Goal: Task Accomplishment & Management: Use online tool/utility

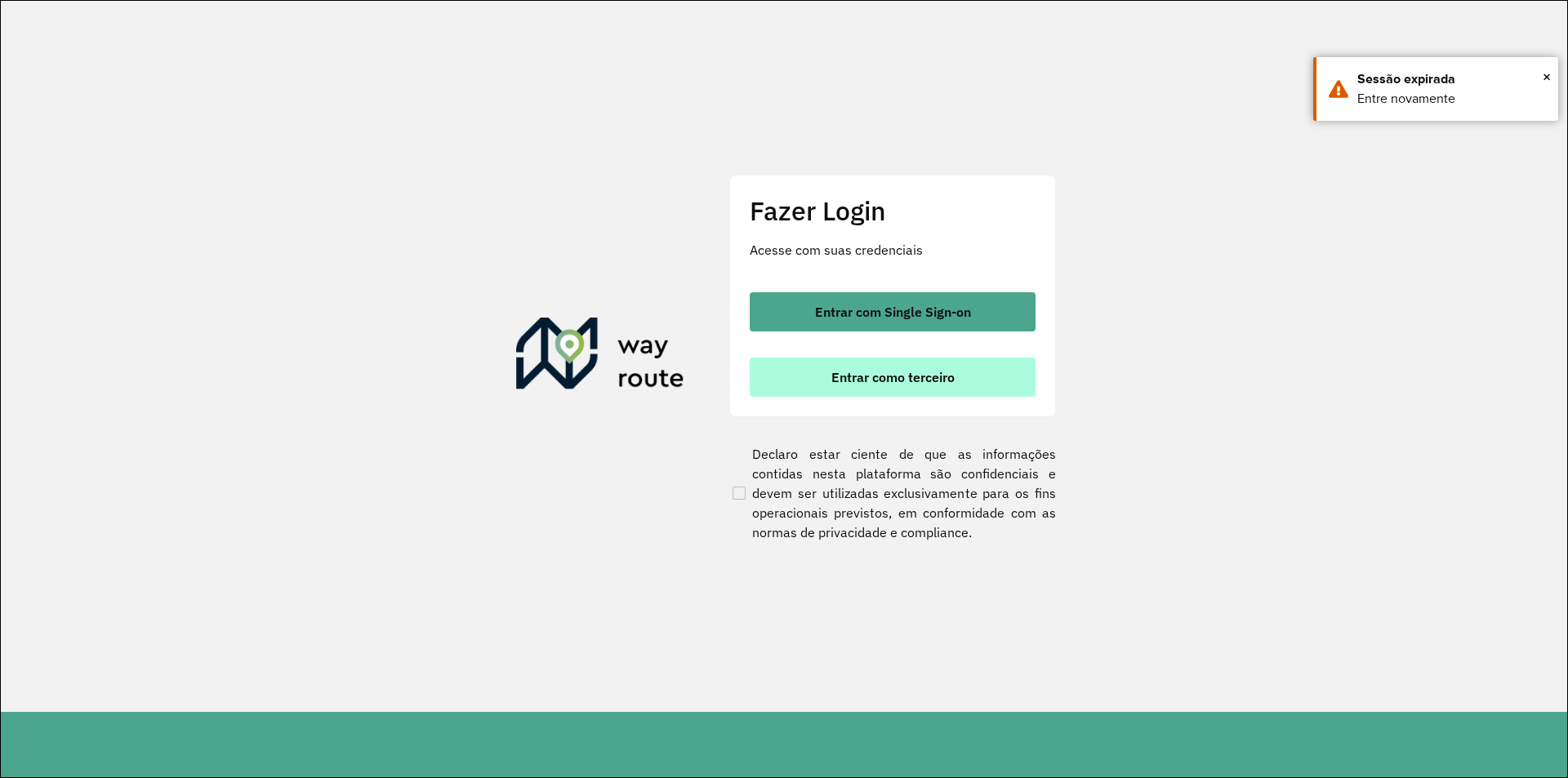
click at [846, 373] on span "Entrar como terceiro" at bounding box center [893, 378] width 123 height 13
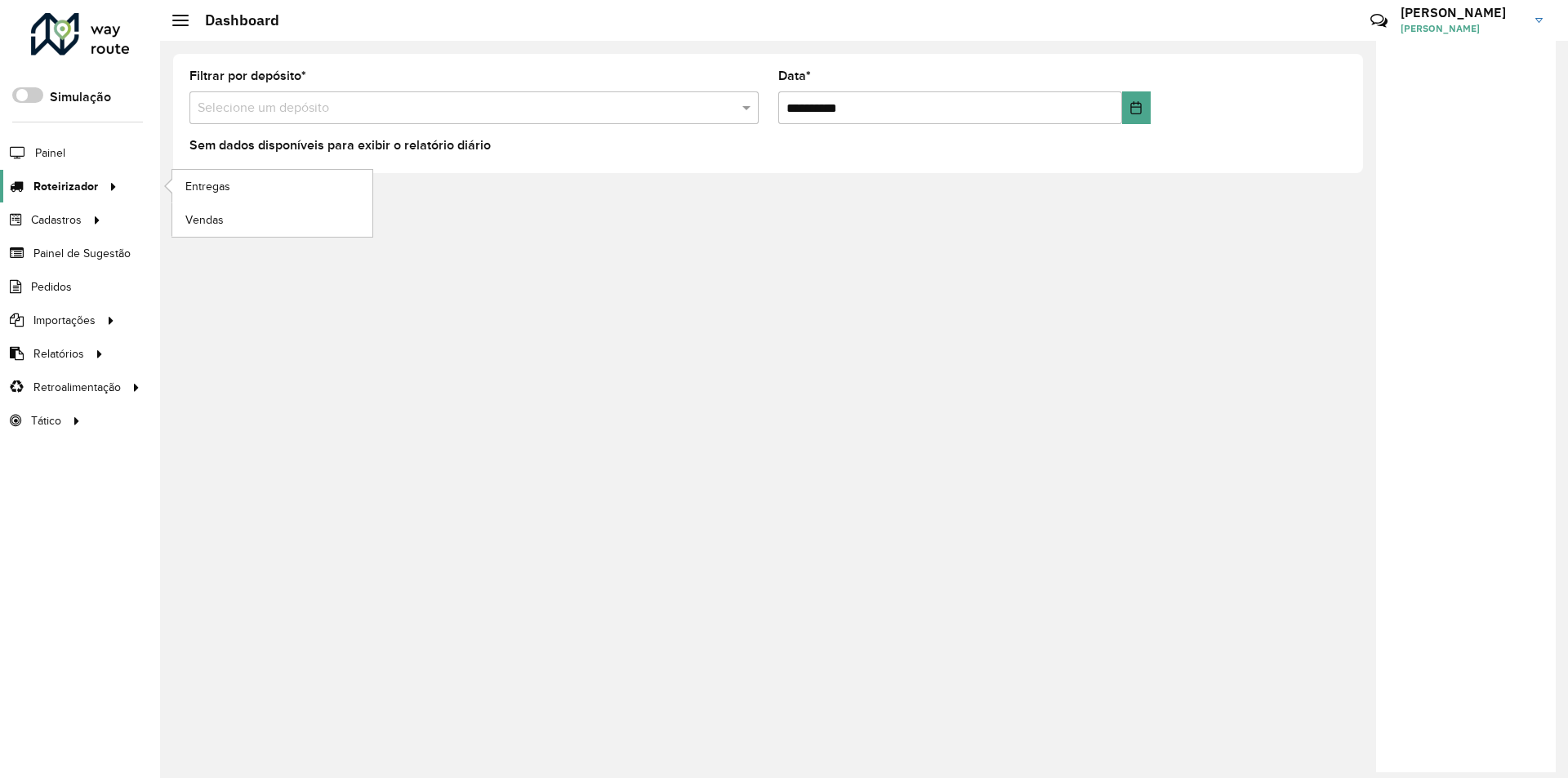
click at [80, 196] on link "Roteirizador" at bounding box center [61, 186] width 123 height 33
click at [220, 190] on span "Entregas" at bounding box center [208, 186] width 47 height 17
